Goal: Communication & Community: Answer question/provide support

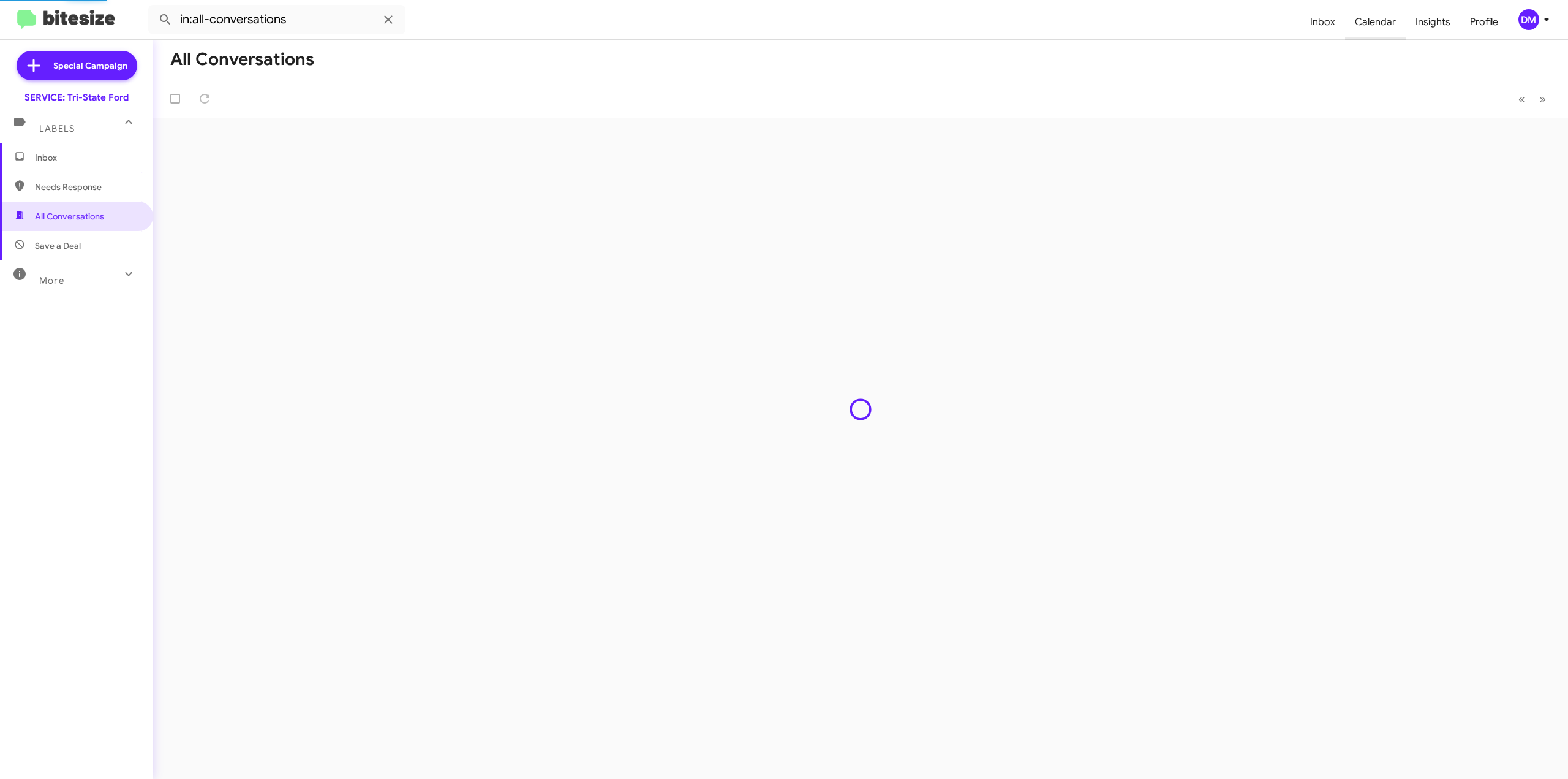
click at [1381, 22] on span "Calendar" at bounding box center [1376, 22] width 61 height 36
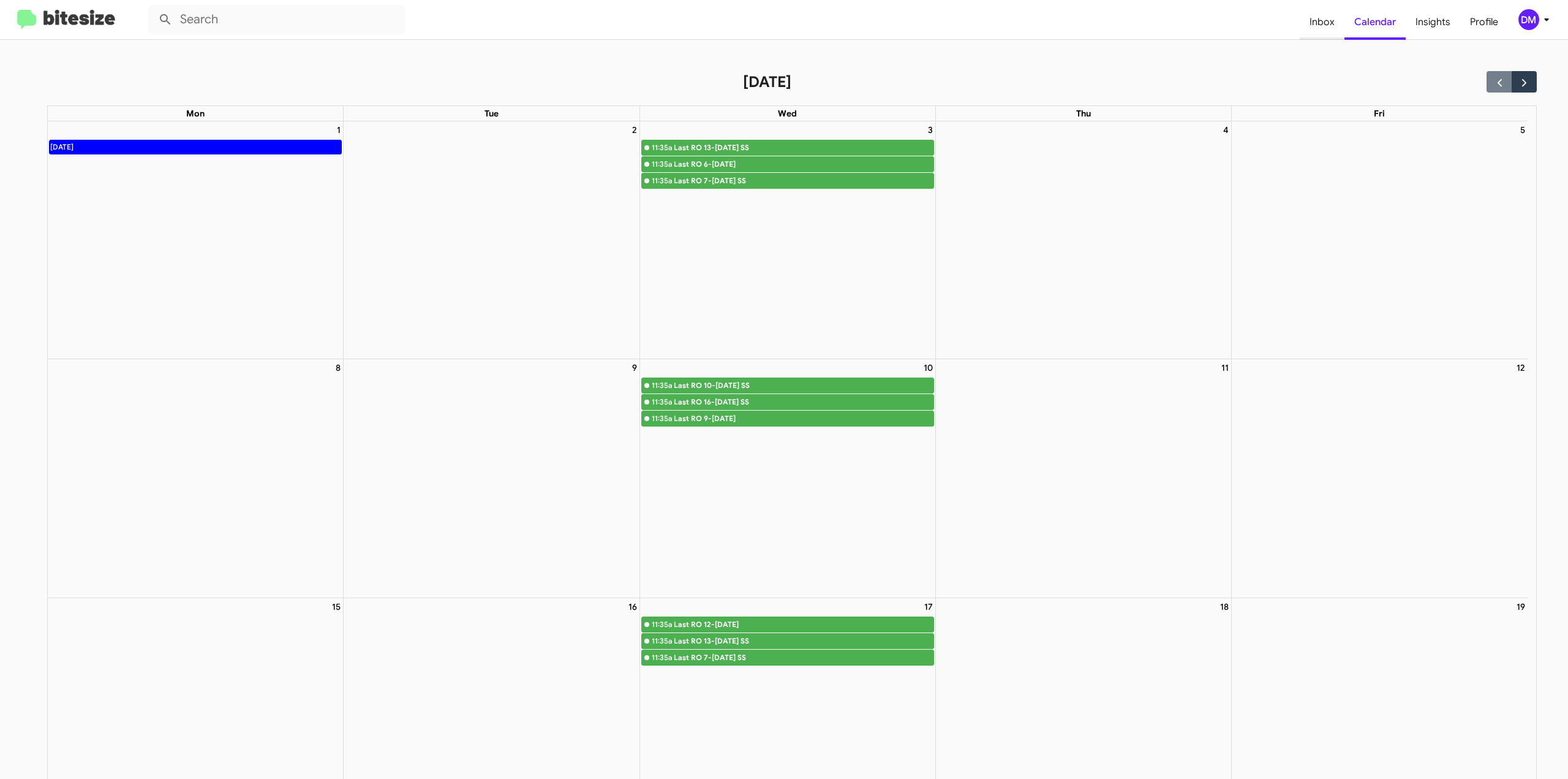
click at [1326, 24] on span "Inbox" at bounding box center [1322, 22] width 45 height 36
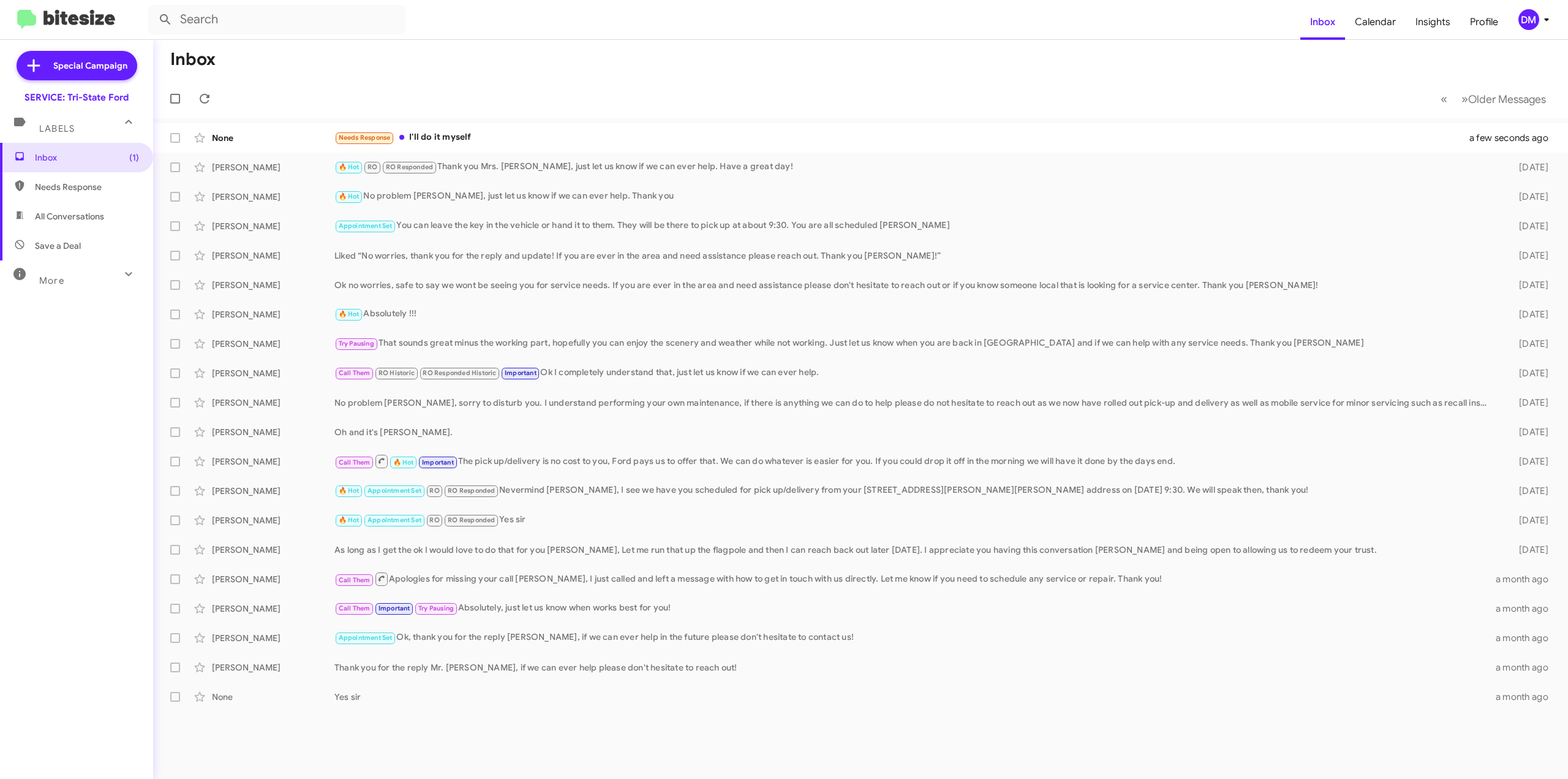
click at [590, 24] on form at bounding box center [724, 19] width 1152 height 30
click at [304, 138] on div "None" at bounding box center [273, 138] width 122 height 13
click at [103, 193] on span "Needs Response" at bounding box center [76, 186] width 153 height 30
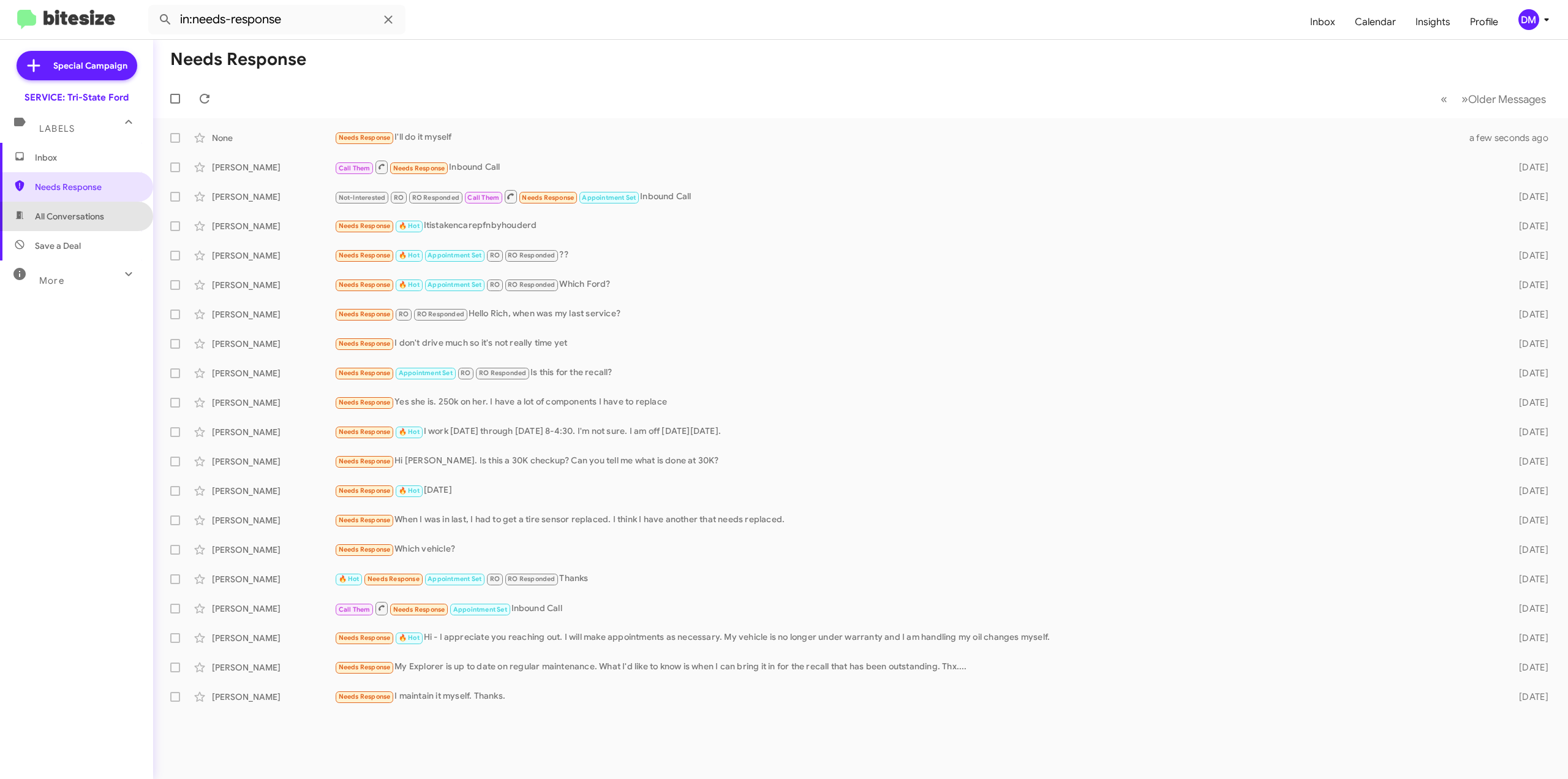
click at [99, 222] on span "All Conversations" at bounding box center [69, 216] width 69 height 13
type input "in:all-conversations"
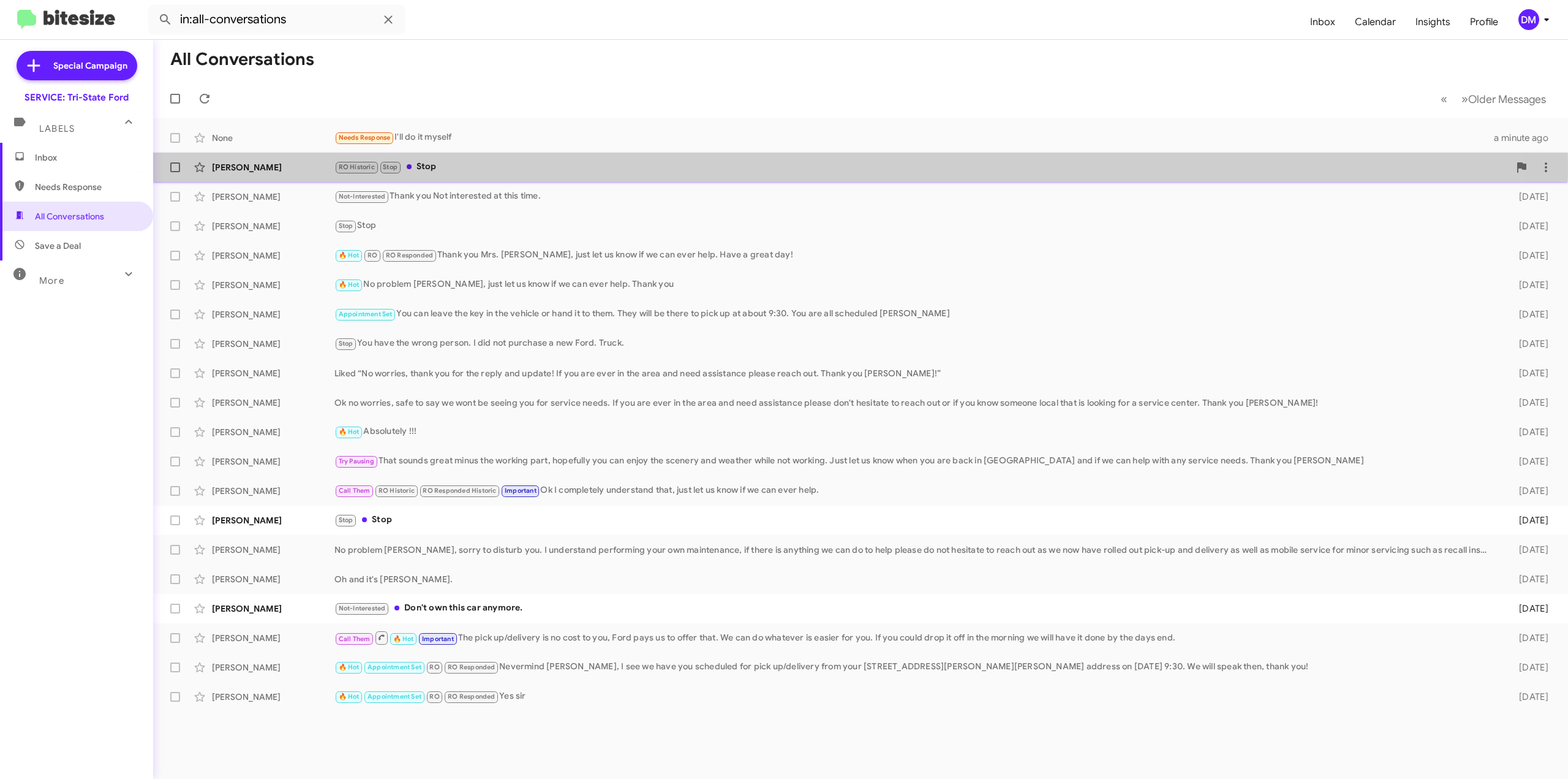
click at [224, 167] on div "[PERSON_NAME]" at bounding box center [273, 167] width 122 height 13
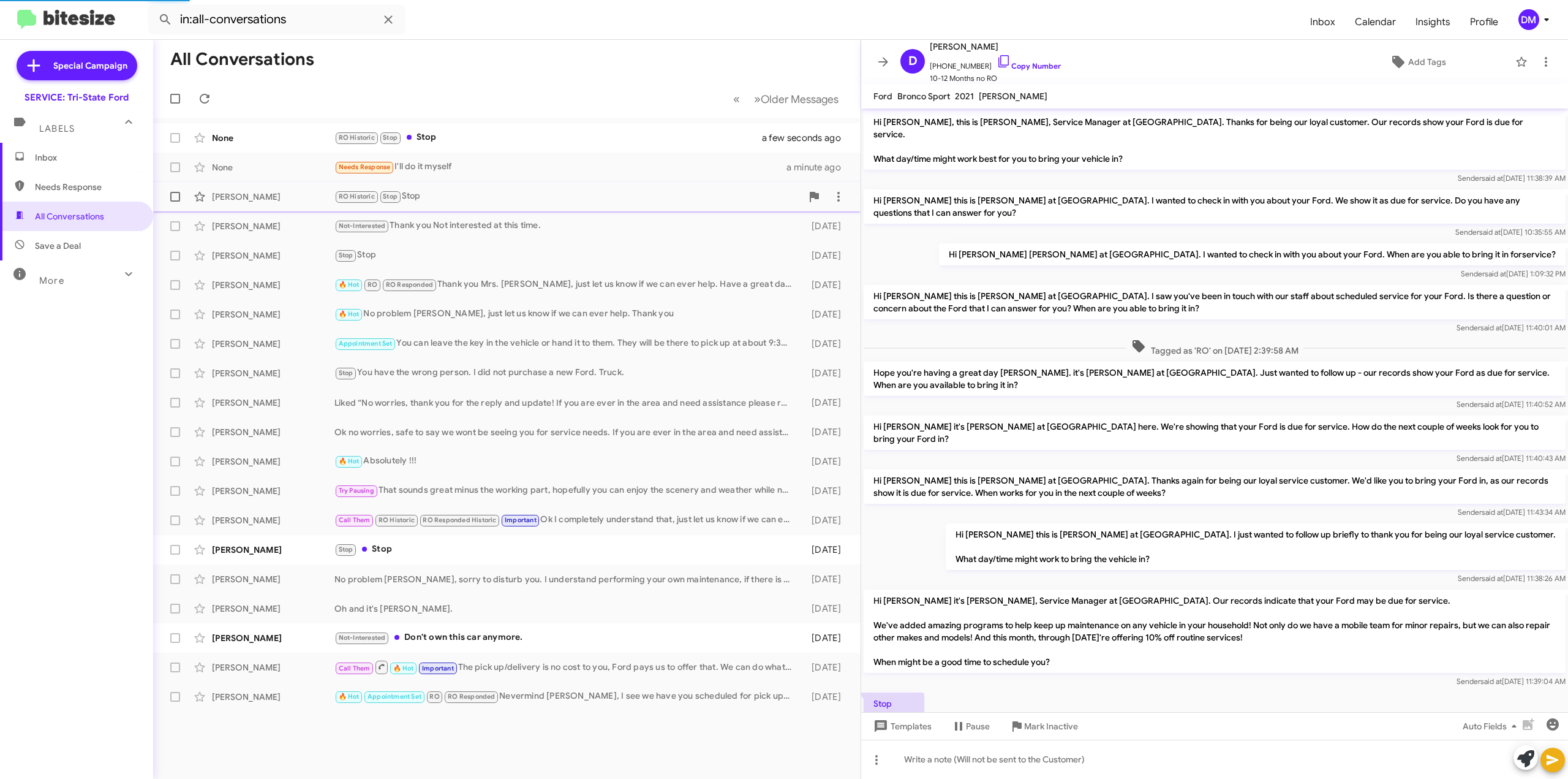
scroll to position [28, 0]
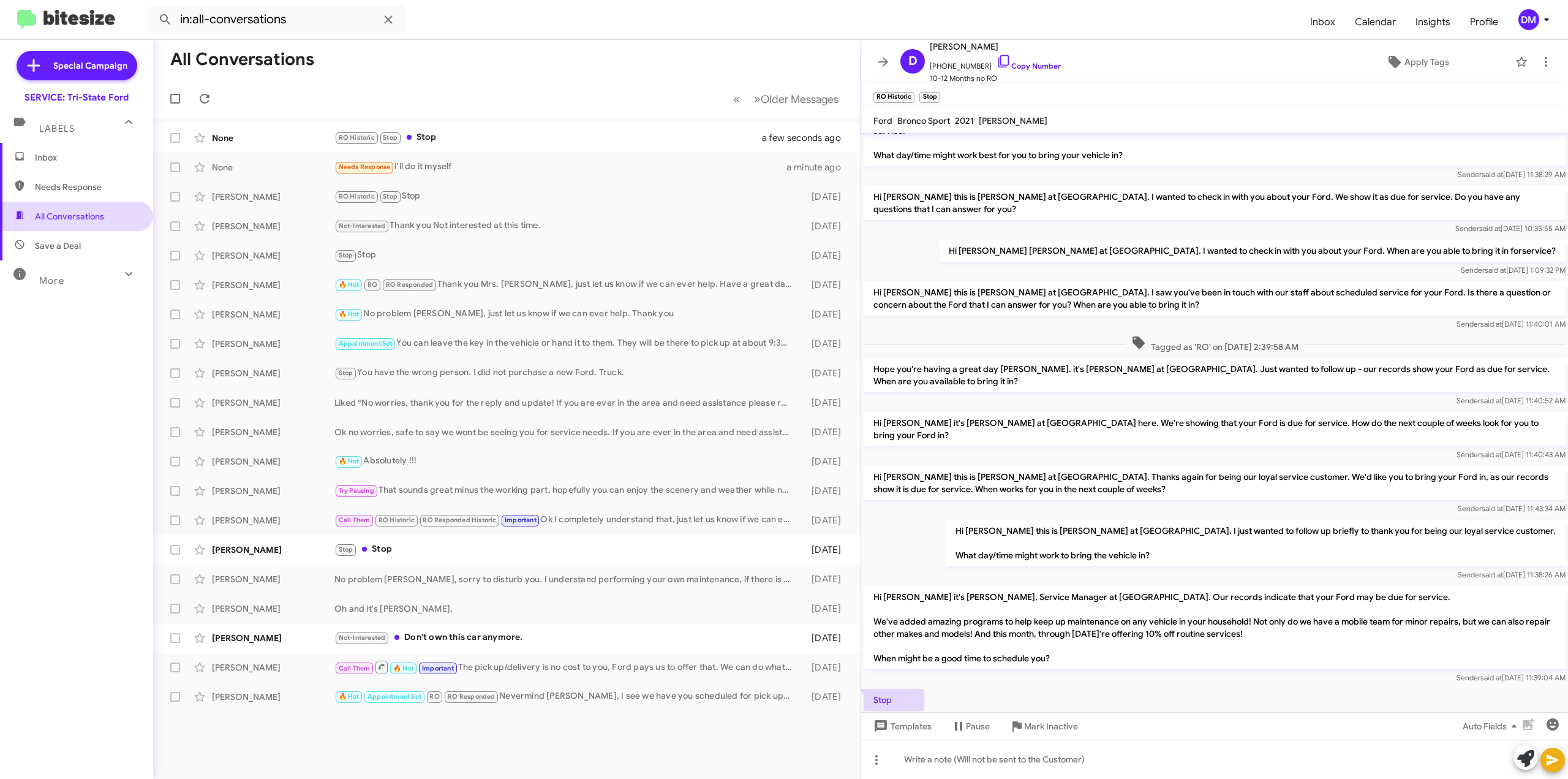
click at [88, 211] on span "All Conversations" at bounding box center [69, 216] width 69 height 13
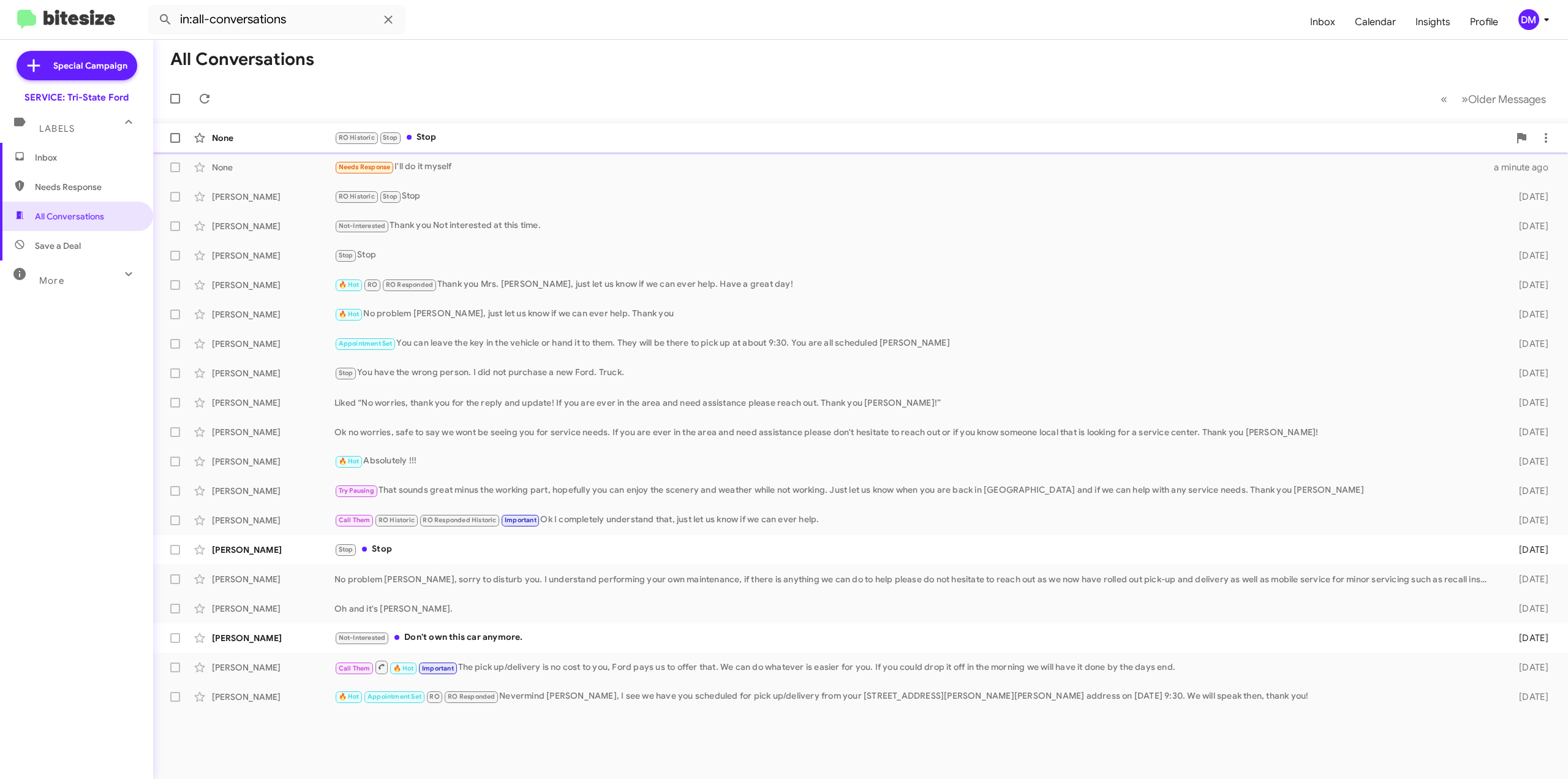
click at [278, 132] on div "None" at bounding box center [273, 138] width 122 height 13
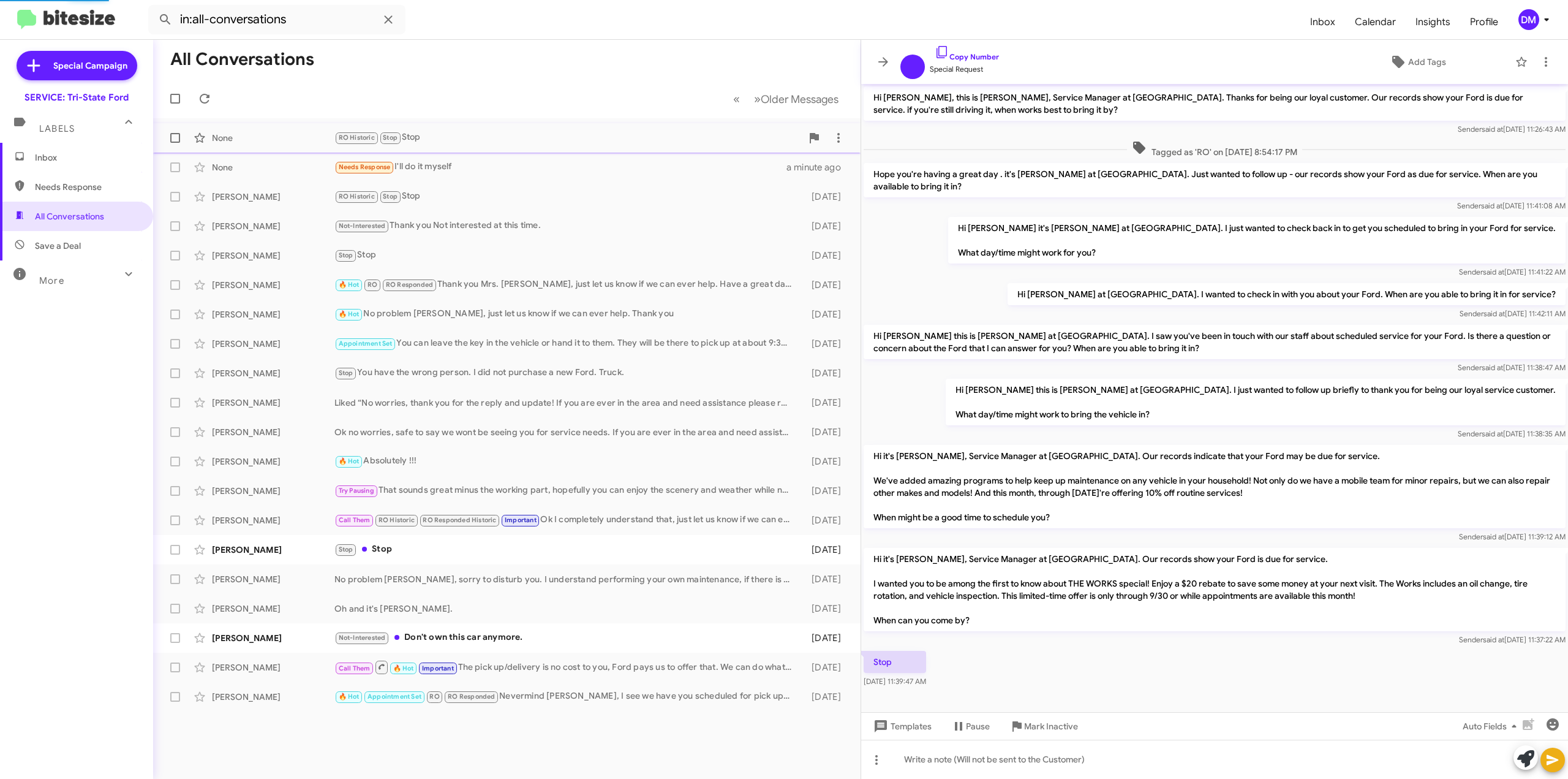
scroll to position [8, 0]
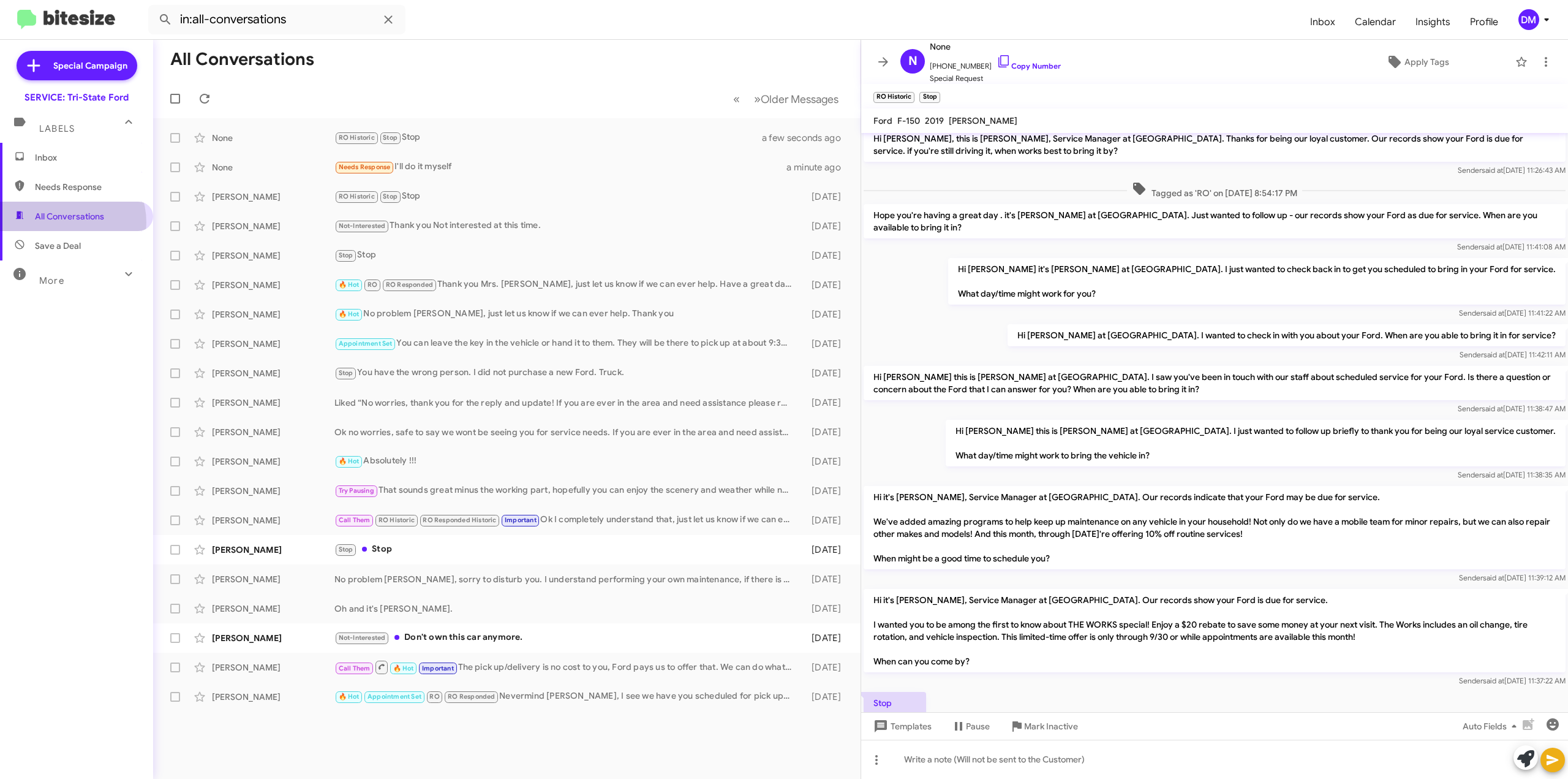
click at [63, 223] on span "All Conversations" at bounding box center [76, 216] width 153 height 30
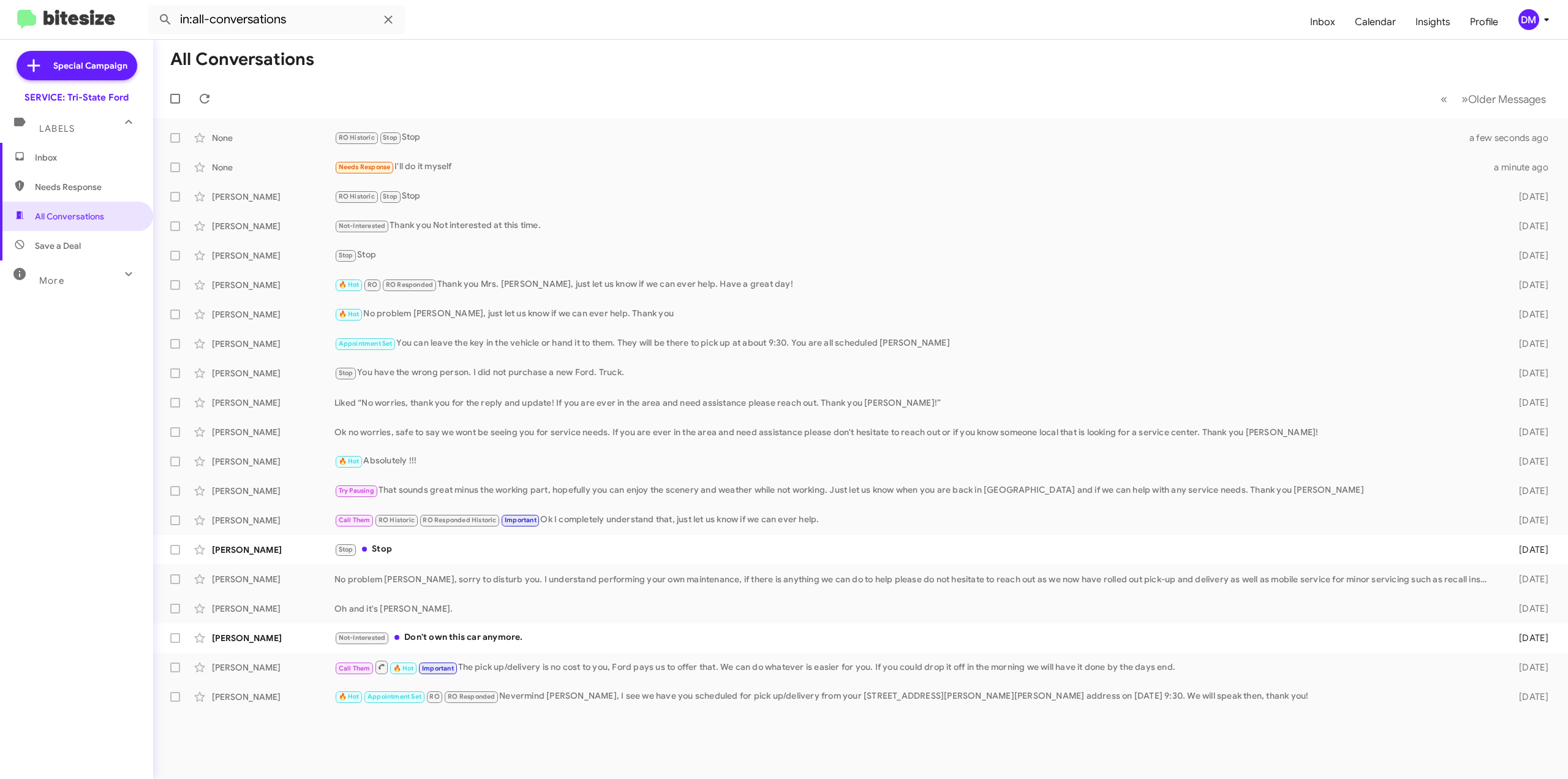
click at [577, 91] on mat-toolbar-row "« Previous » Next Older Messages" at bounding box center [861, 99] width 1415 height 40
